Goal: Task Accomplishment & Management: Manage account settings

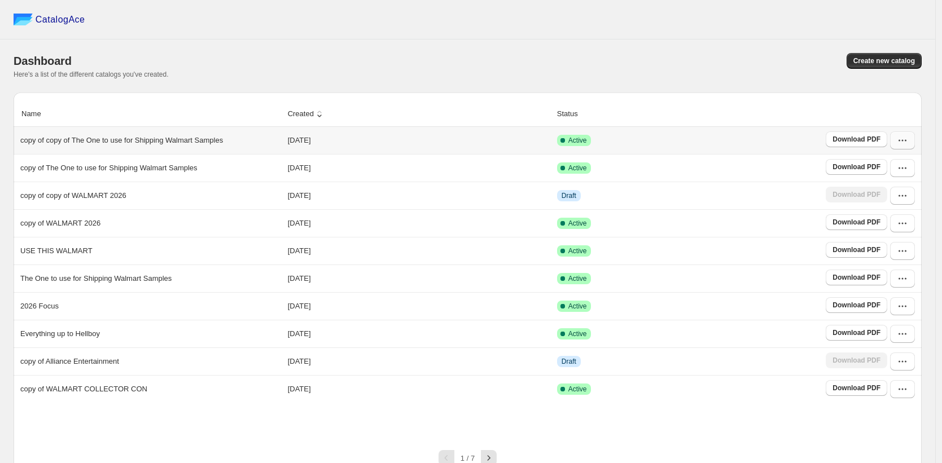
click at [908, 143] on icon "button" at bounding box center [901, 140] width 11 height 11
click at [870, 165] on span "View catalog" at bounding box center [887, 165] width 41 height 8
click at [885, 277] on span "Rename" at bounding box center [881, 280] width 28 height 8
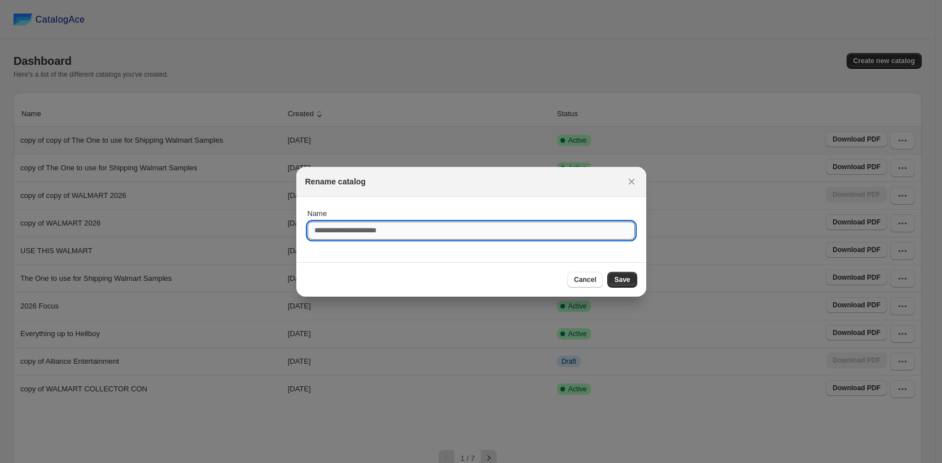
click at [403, 230] on input "Name" at bounding box center [470, 231] width 327 height 18
type input "**********"
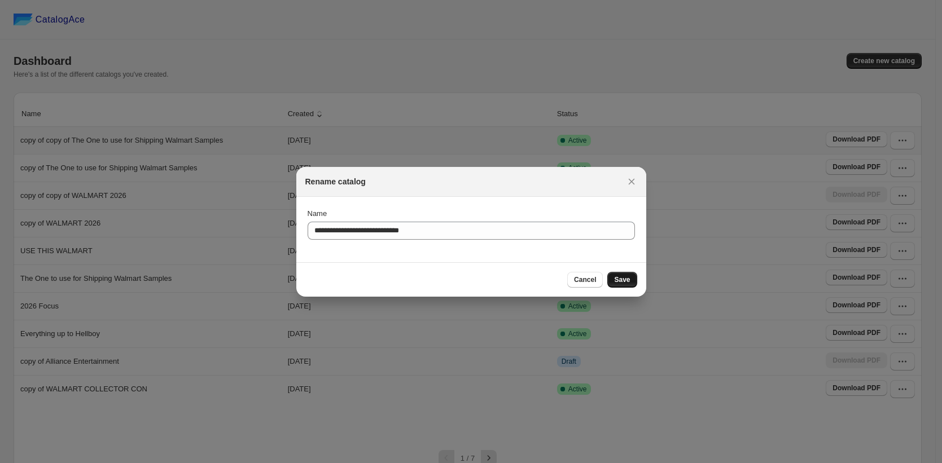
click at [624, 284] on button "Save" at bounding box center [621, 280] width 29 height 16
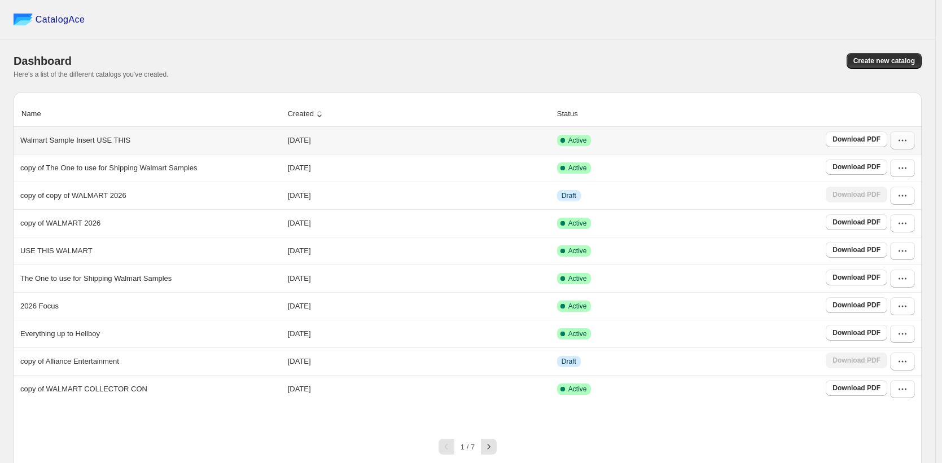
click at [906, 148] on button "button" at bounding box center [902, 140] width 25 height 18
click at [893, 166] on span "View catalog" at bounding box center [887, 165] width 41 height 8
click at [788, 71] on div "Here's a list of the different catalogs you've created." at bounding box center [468, 74] width 908 height 9
click at [908, 146] on icon "button" at bounding box center [901, 140] width 11 height 11
click at [889, 186] on span "View catalog links" at bounding box center [896, 185] width 58 height 8
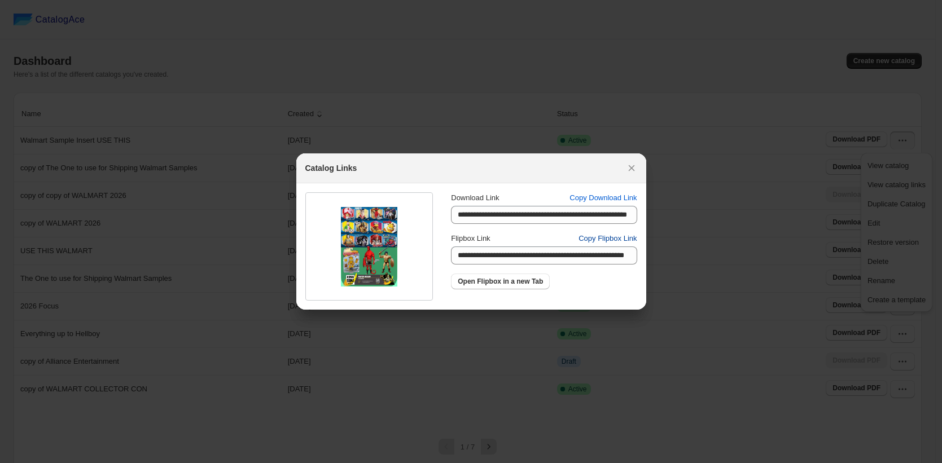
click at [605, 236] on span "Copy Flipbox Link" at bounding box center [607, 238] width 58 height 11
click at [619, 198] on span "Copy Download Link" at bounding box center [602, 197] width 67 height 11
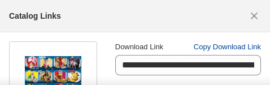
click at [208, 46] on span "Copy Download Link" at bounding box center [226, 46] width 67 height 11
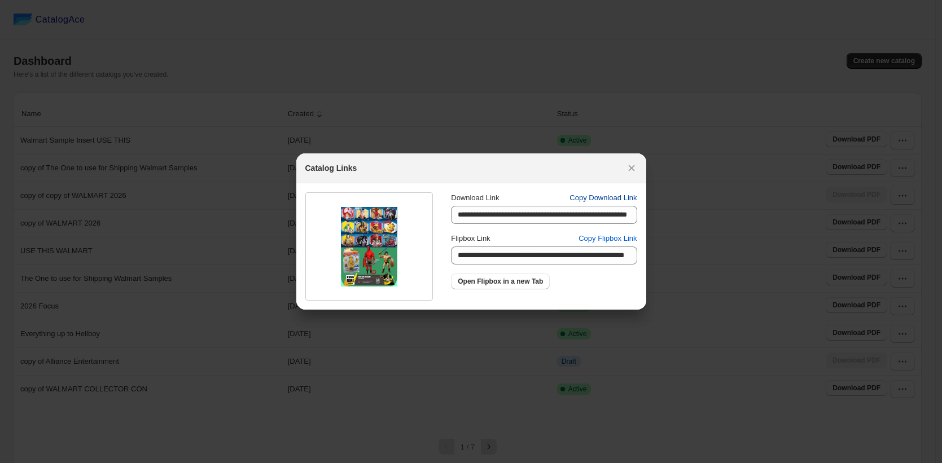
click at [603, 198] on span "Copy Download Link" at bounding box center [602, 197] width 67 height 11
click at [631, 168] on icon ":r1n:" at bounding box center [631, 168] width 6 height 6
